Goal: Find specific page/section: Find specific page/section

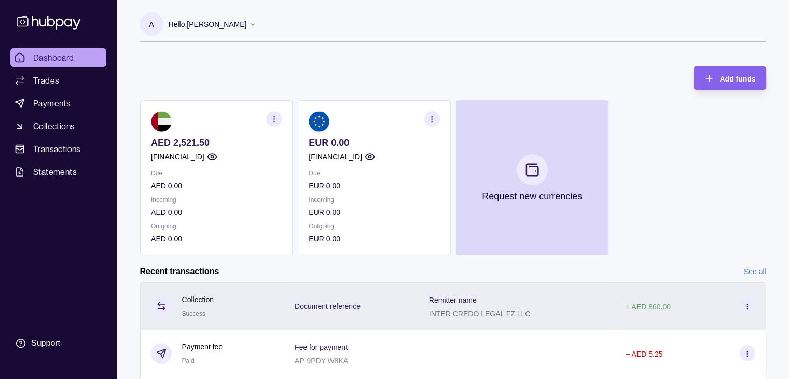
click at [313, 297] on div "Document reference" at bounding box center [351, 306] width 134 height 48
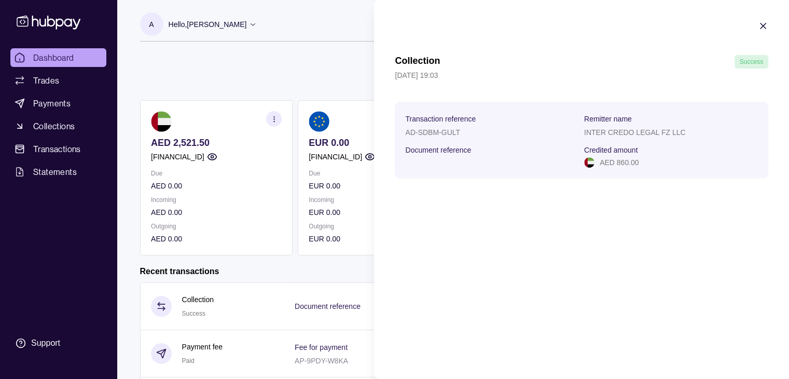
click at [444, 161] on div "Document reference" at bounding box center [492, 155] width 174 height 25
click at [435, 150] on p "Document reference" at bounding box center [438, 150] width 66 height 8
click at [764, 23] on icon "button" at bounding box center [762, 25] width 5 height 5
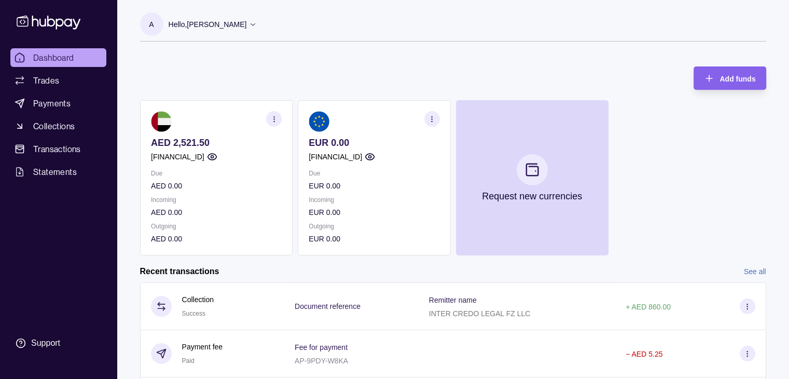
click at [268, 118] on section "button" at bounding box center [274, 119] width 16 height 16
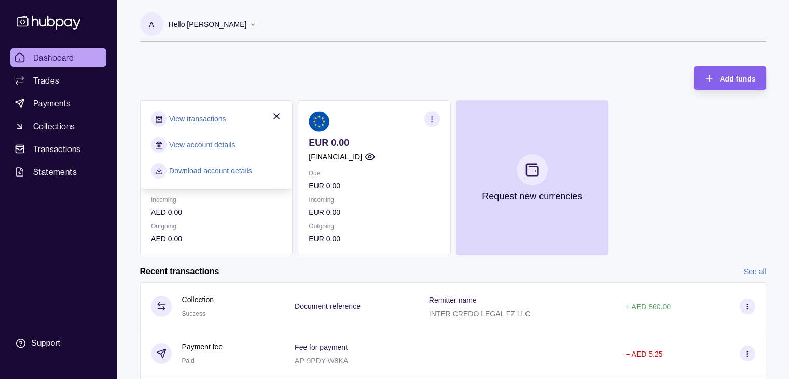
click at [251, 79] on div "Add funds AED 2,521.50 [FINANCIAL_ID] Due AED 0.00 Incoming AED 0.00 Outgoing A…" at bounding box center [453, 155] width 626 height 199
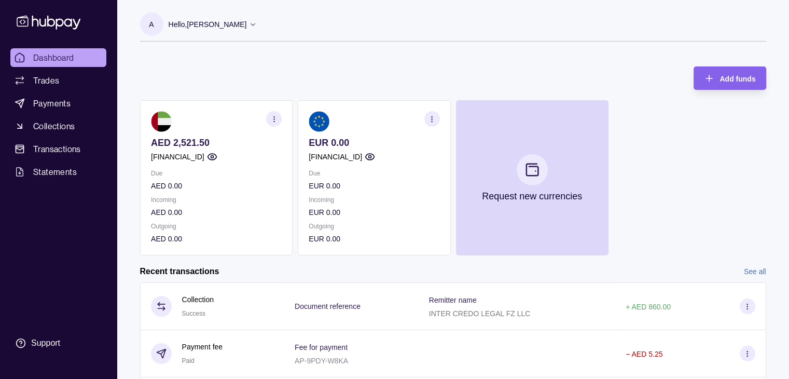
click at [270, 121] on icon "button" at bounding box center [274, 119] width 8 height 8
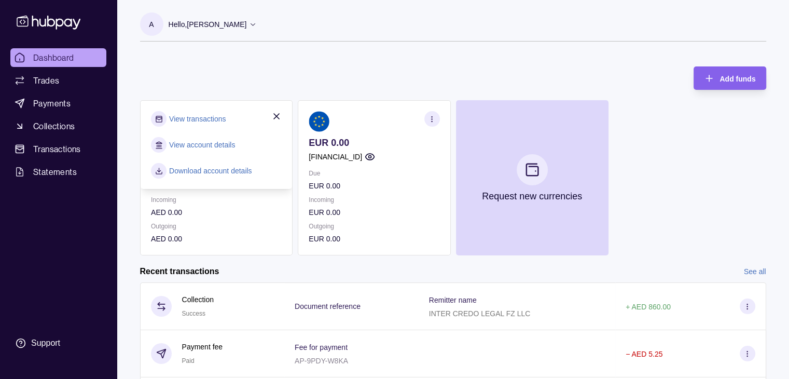
click at [248, 68] on div "Add funds AED 2,521.50 [FINANCIAL_ID] Due AED 0.00 Incoming AED 0.00 Outgoing A…" at bounding box center [453, 155] width 626 height 199
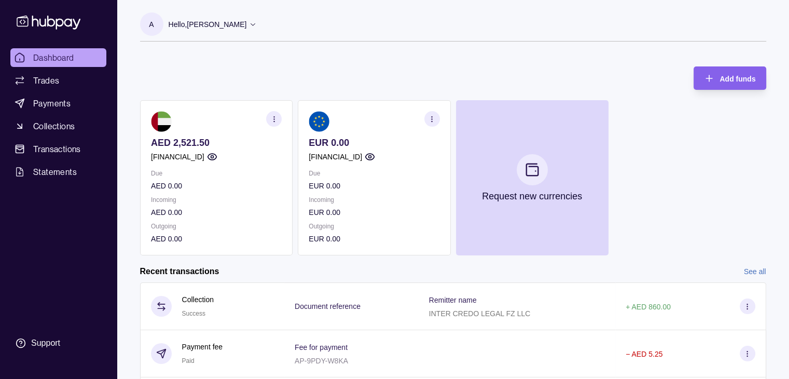
click at [432, 122] on section "button" at bounding box center [432, 119] width 16 height 16
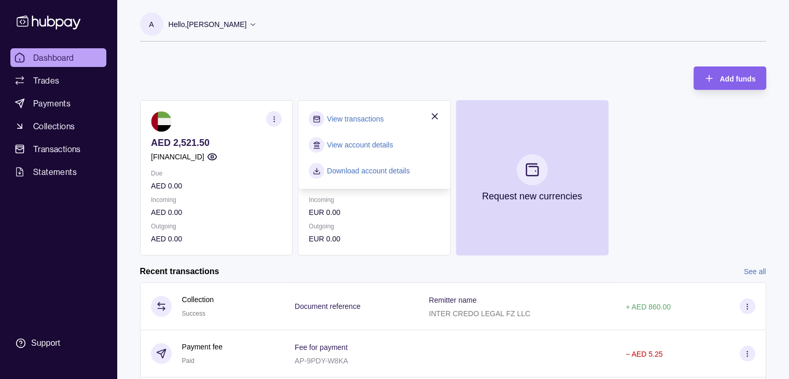
click at [434, 69] on div "Add funds AED 2,521.50 [FINANCIAL_ID] Due AED 0.00 Incoming AED 0.00 Outgoing A…" at bounding box center [453, 155] width 626 height 199
